Goal: Navigation & Orientation: Find specific page/section

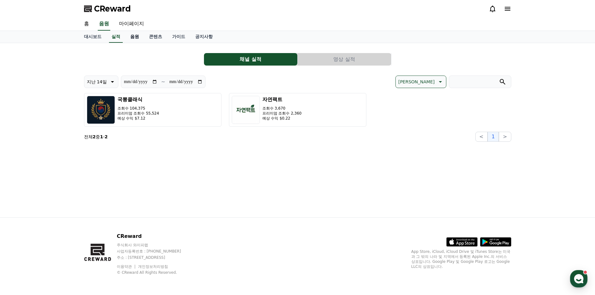
click at [133, 38] on link "음원" at bounding box center [134, 37] width 19 height 12
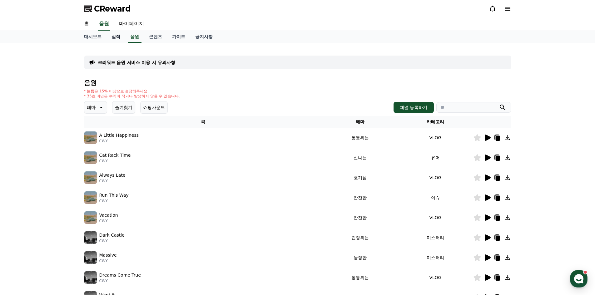
click at [118, 40] on link "실적" at bounding box center [115, 37] width 19 height 12
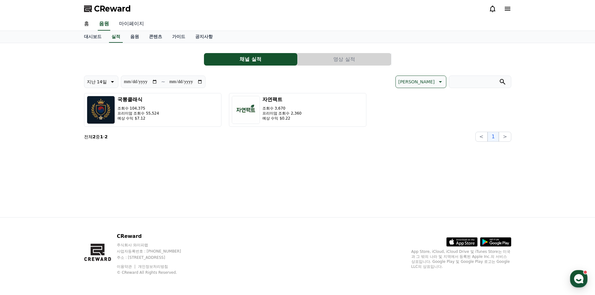
click at [123, 21] on link "마이페이지" at bounding box center [131, 23] width 35 height 13
select select "**********"
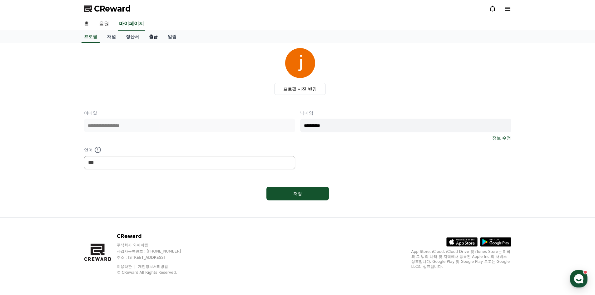
click at [153, 39] on link "출금" at bounding box center [153, 37] width 19 height 12
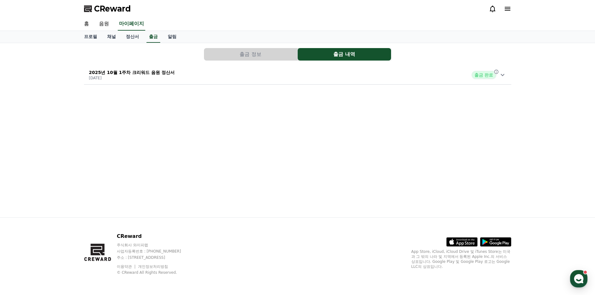
click at [268, 57] on button "출금 정보" at bounding box center [250, 54] width 93 height 12
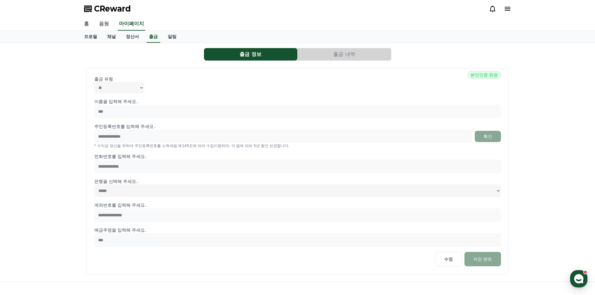
click at [331, 53] on button "출금 내역" at bounding box center [344, 54] width 93 height 12
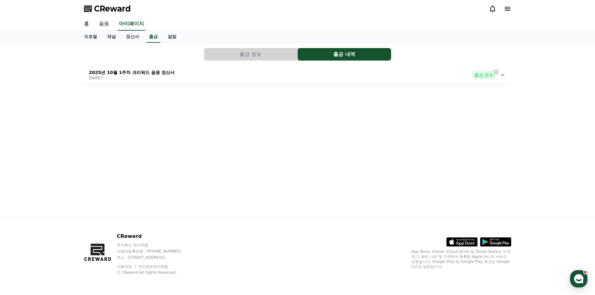
click at [500, 71] on icon at bounding box center [502, 74] width 7 height 7
click at [501, 72] on icon at bounding box center [502, 74] width 7 height 7
click at [106, 35] on link "채널" at bounding box center [111, 37] width 19 height 12
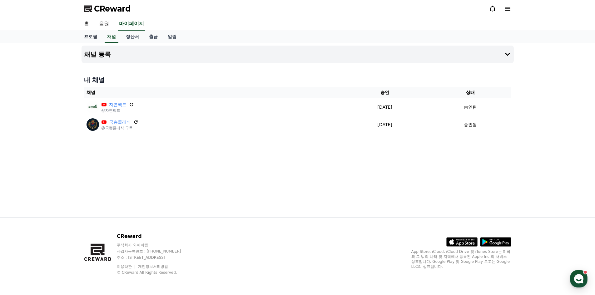
click at [90, 39] on link "프로필" at bounding box center [90, 37] width 23 height 12
select select "**********"
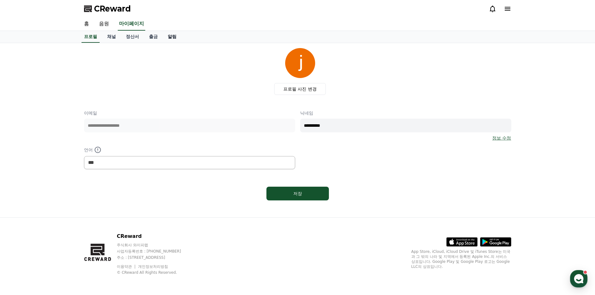
click at [172, 39] on link "알림" at bounding box center [172, 37] width 19 height 12
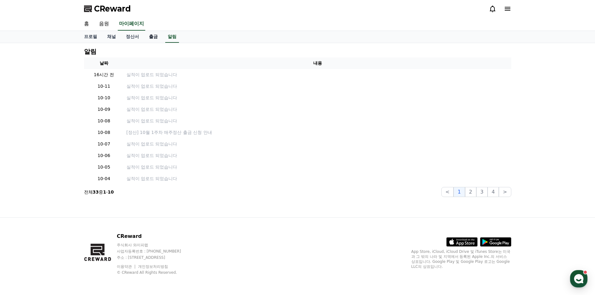
click at [155, 38] on link "출금" at bounding box center [153, 37] width 19 height 12
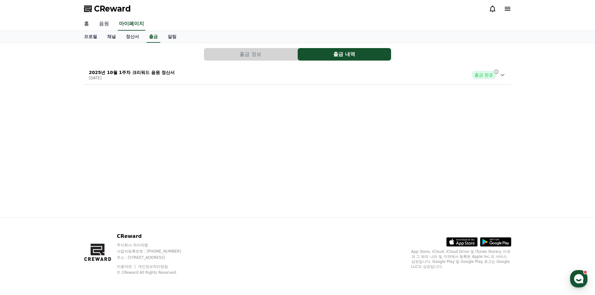
click at [109, 25] on link "음원" at bounding box center [104, 23] width 20 height 13
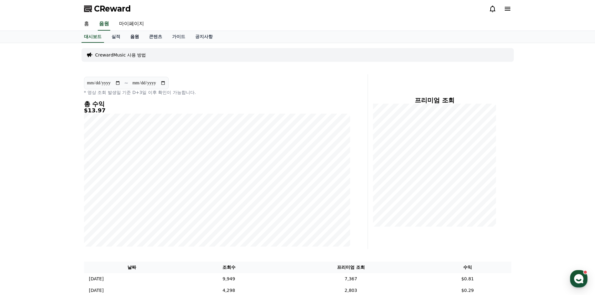
click at [131, 37] on link "음원" at bounding box center [134, 37] width 19 height 12
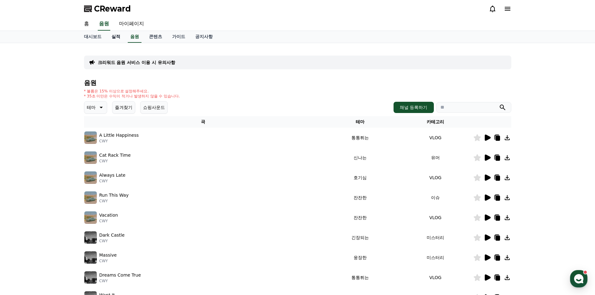
click at [120, 40] on link "실적" at bounding box center [115, 37] width 19 height 12
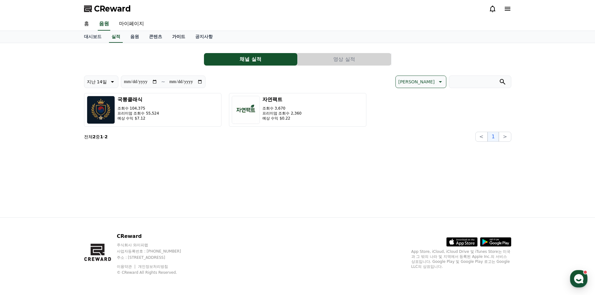
click at [171, 36] on link "가이드" at bounding box center [178, 37] width 23 height 12
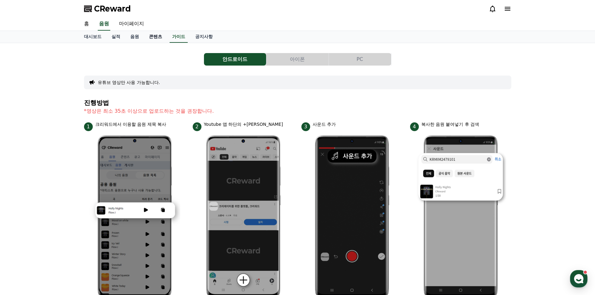
click at [152, 38] on link "콘텐츠" at bounding box center [155, 37] width 23 height 12
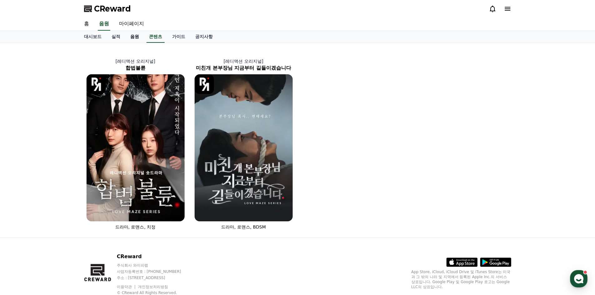
click at [139, 37] on link "음원" at bounding box center [134, 37] width 19 height 12
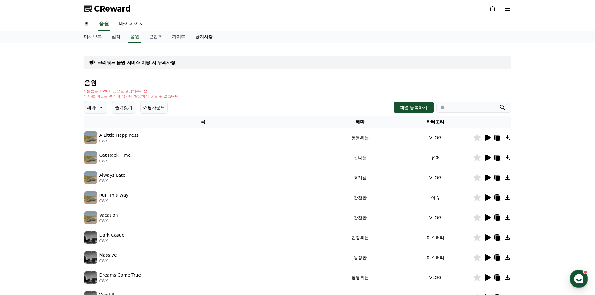
click at [206, 34] on link "공지사항" at bounding box center [203, 37] width 27 height 12
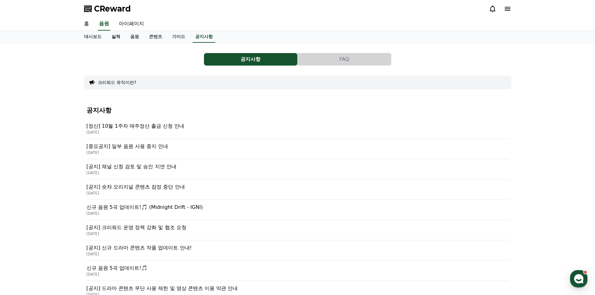
click at [114, 36] on link "실적" at bounding box center [115, 37] width 19 height 12
